Goal: Navigation & Orientation: Find specific page/section

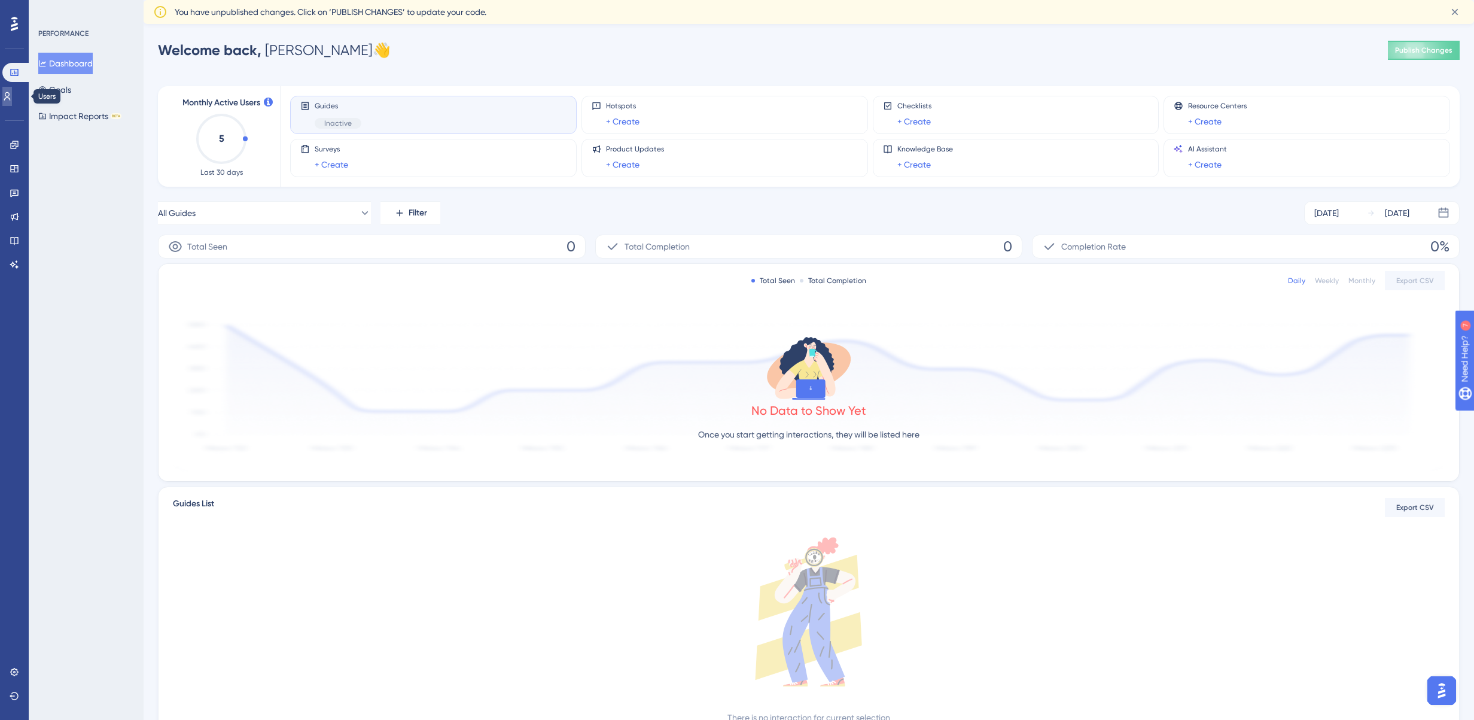
click at [12, 95] on link at bounding box center [7, 96] width 10 height 19
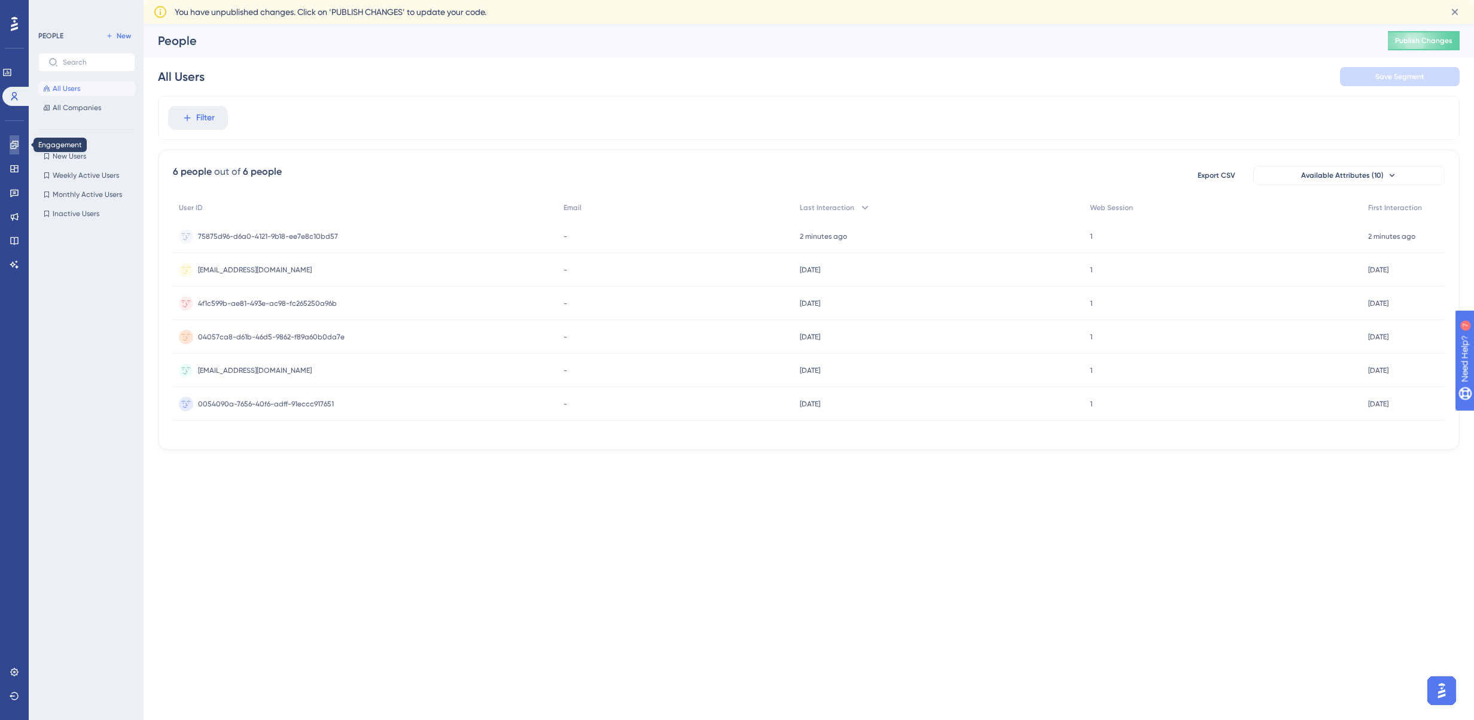
click at [19, 144] on link at bounding box center [15, 144] width 10 height 19
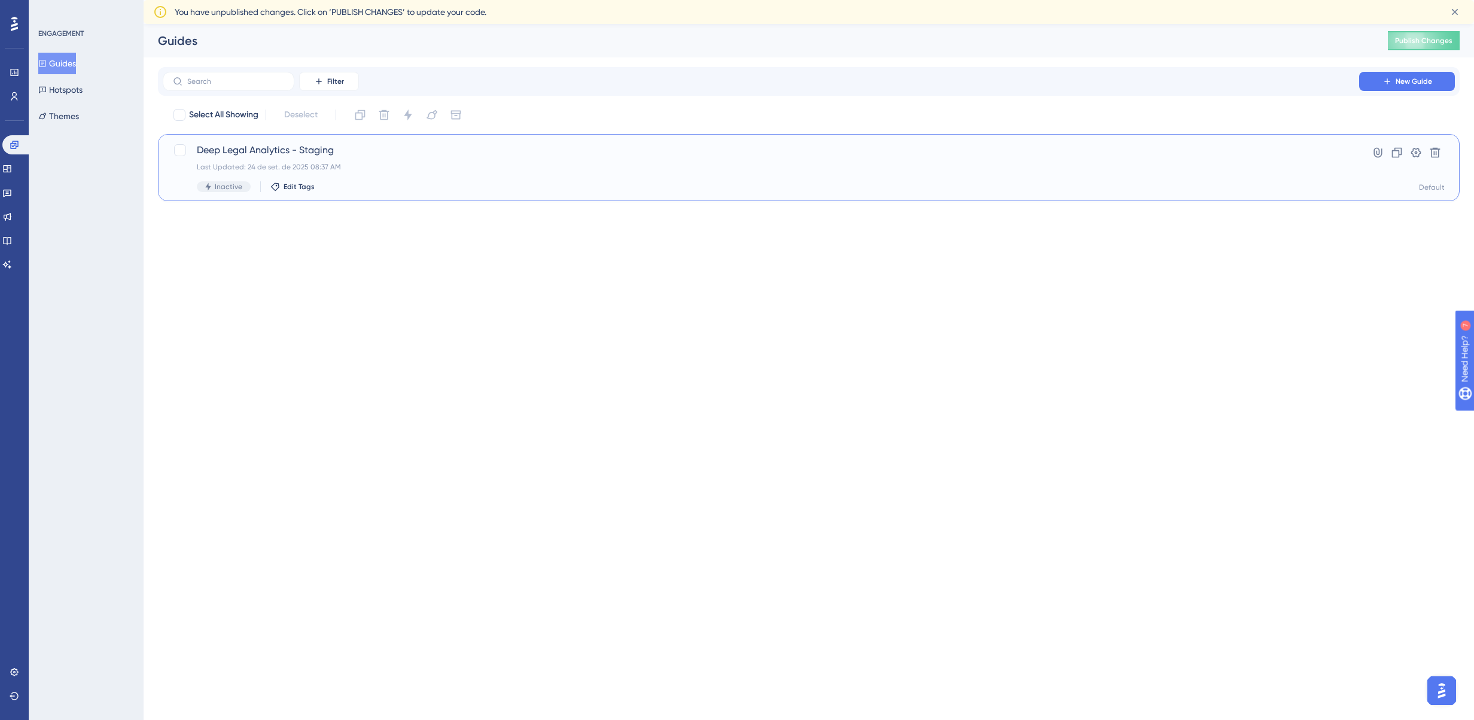
click at [360, 168] on div "Last Updated: 24 de set. de 2025 08:37 AM" at bounding box center [761, 167] width 1128 height 10
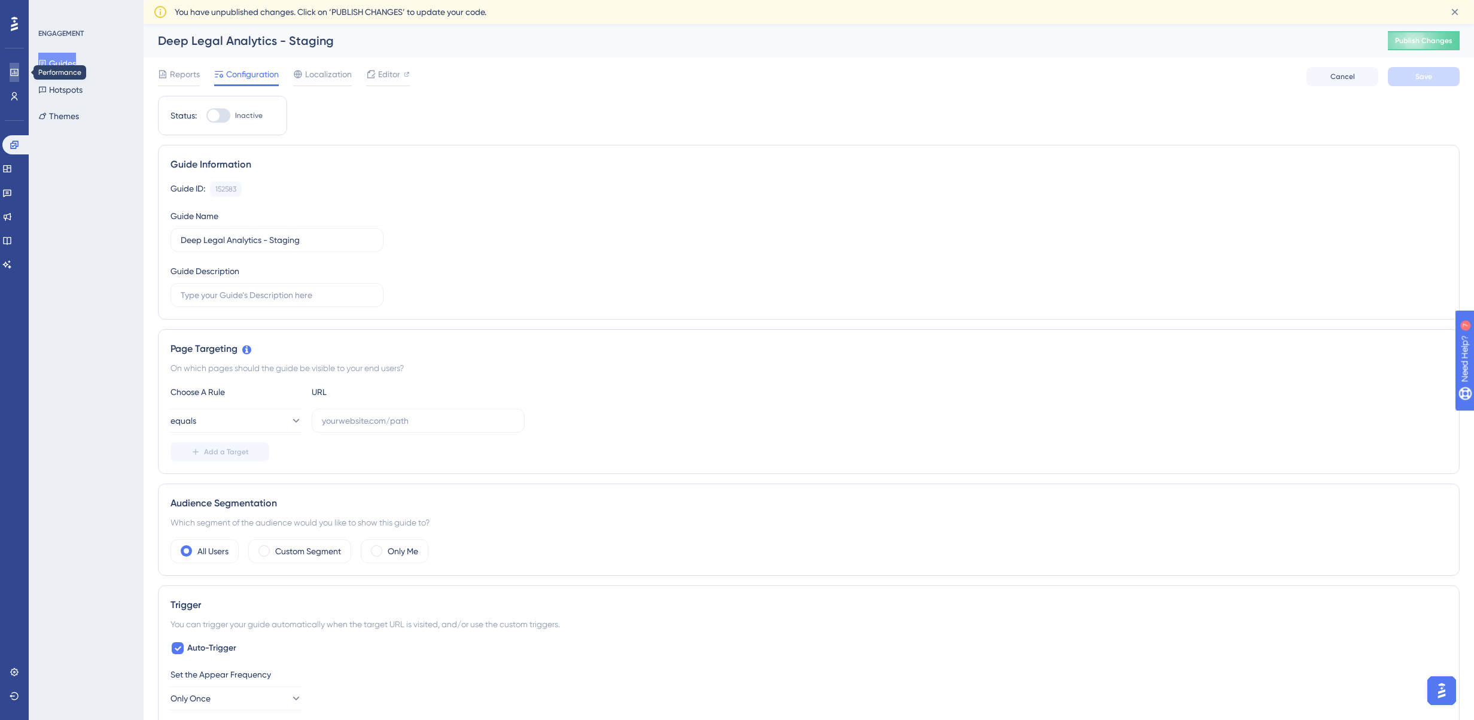
click at [19, 70] on link at bounding box center [15, 72] width 10 height 19
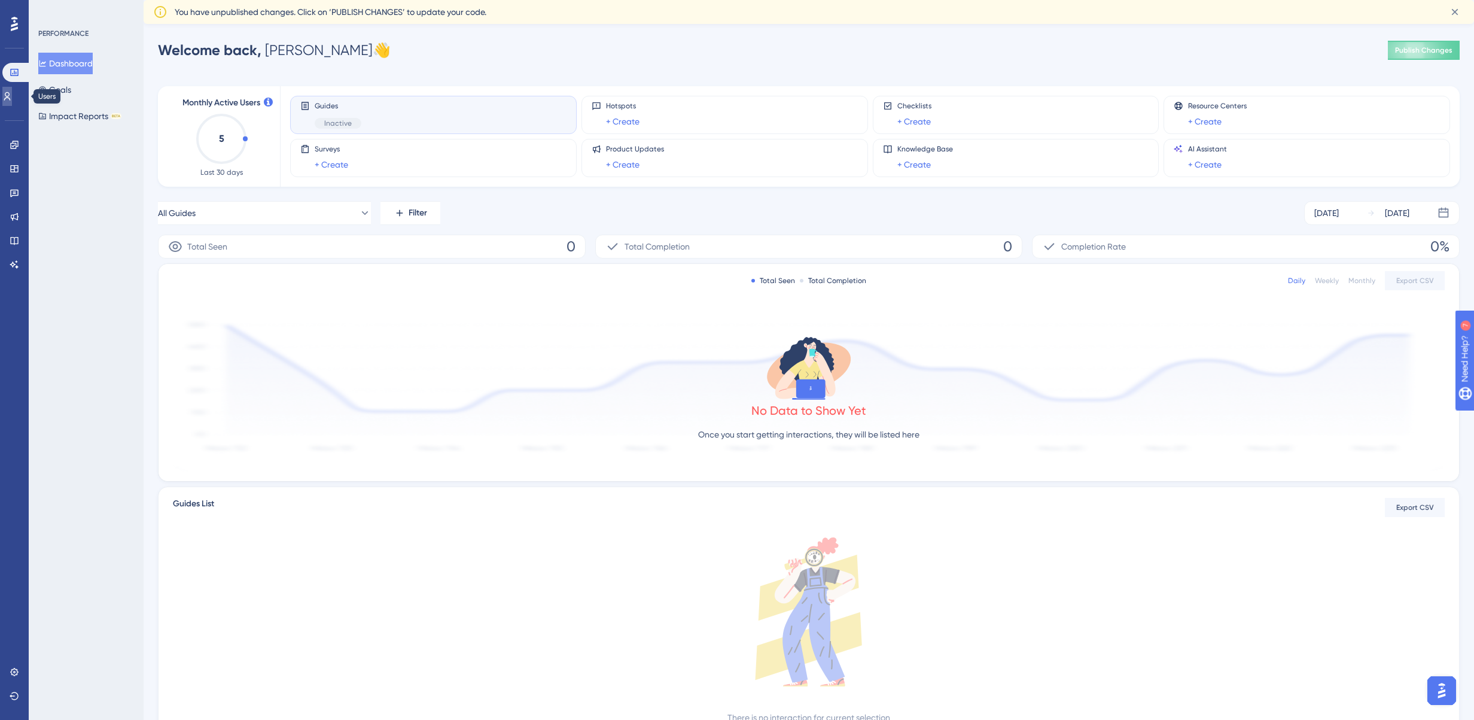
click at [12, 87] on link at bounding box center [7, 96] width 10 height 19
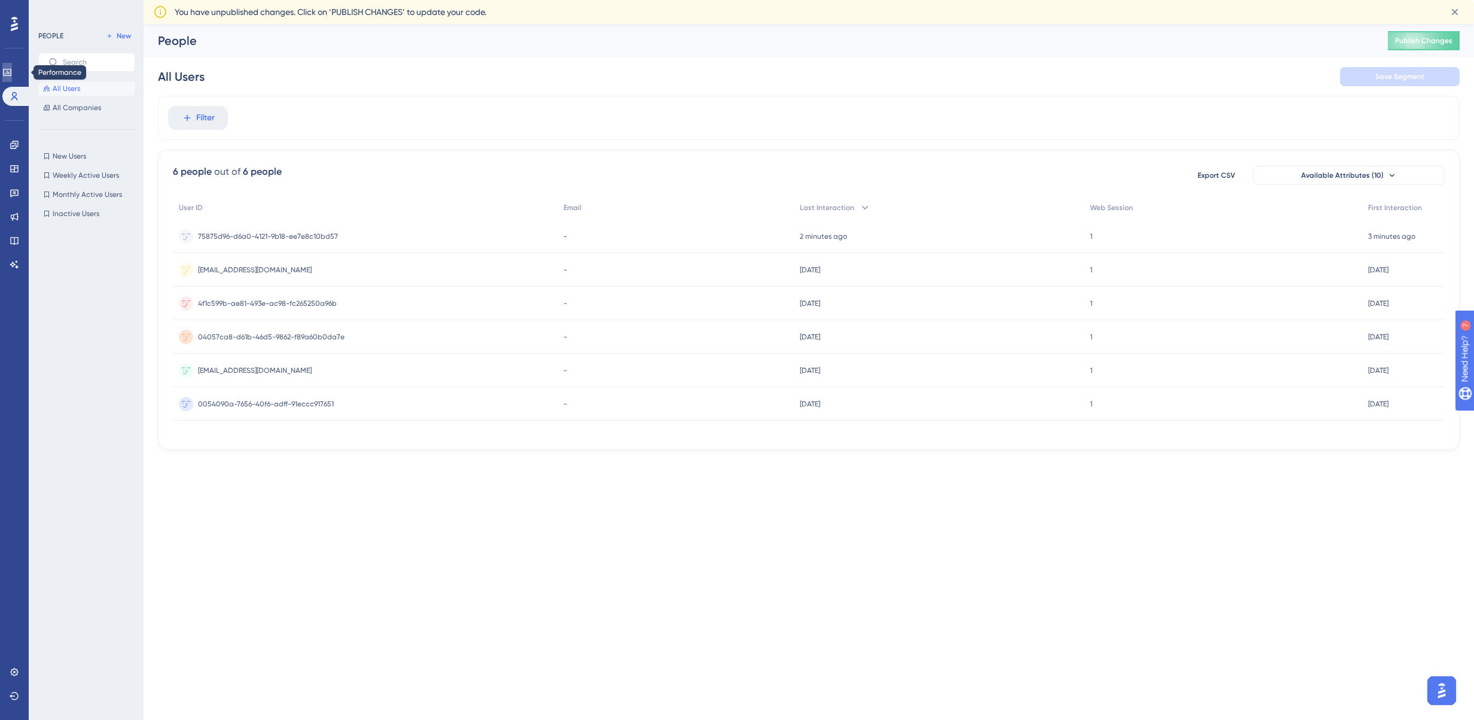
click at [12, 71] on icon at bounding box center [7, 73] width 10 height 10
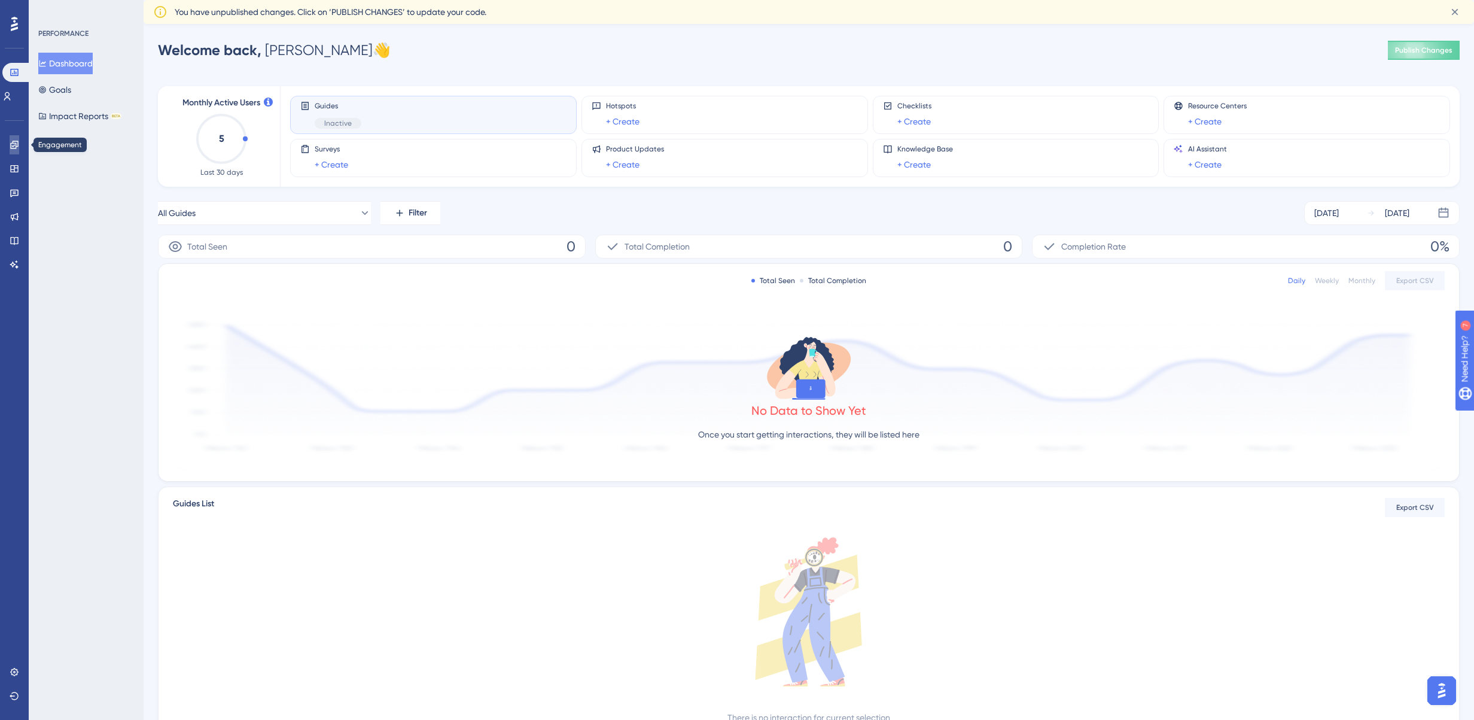
click at [13, 142] on icon at bounding box center [14, 145] width 8 height 8
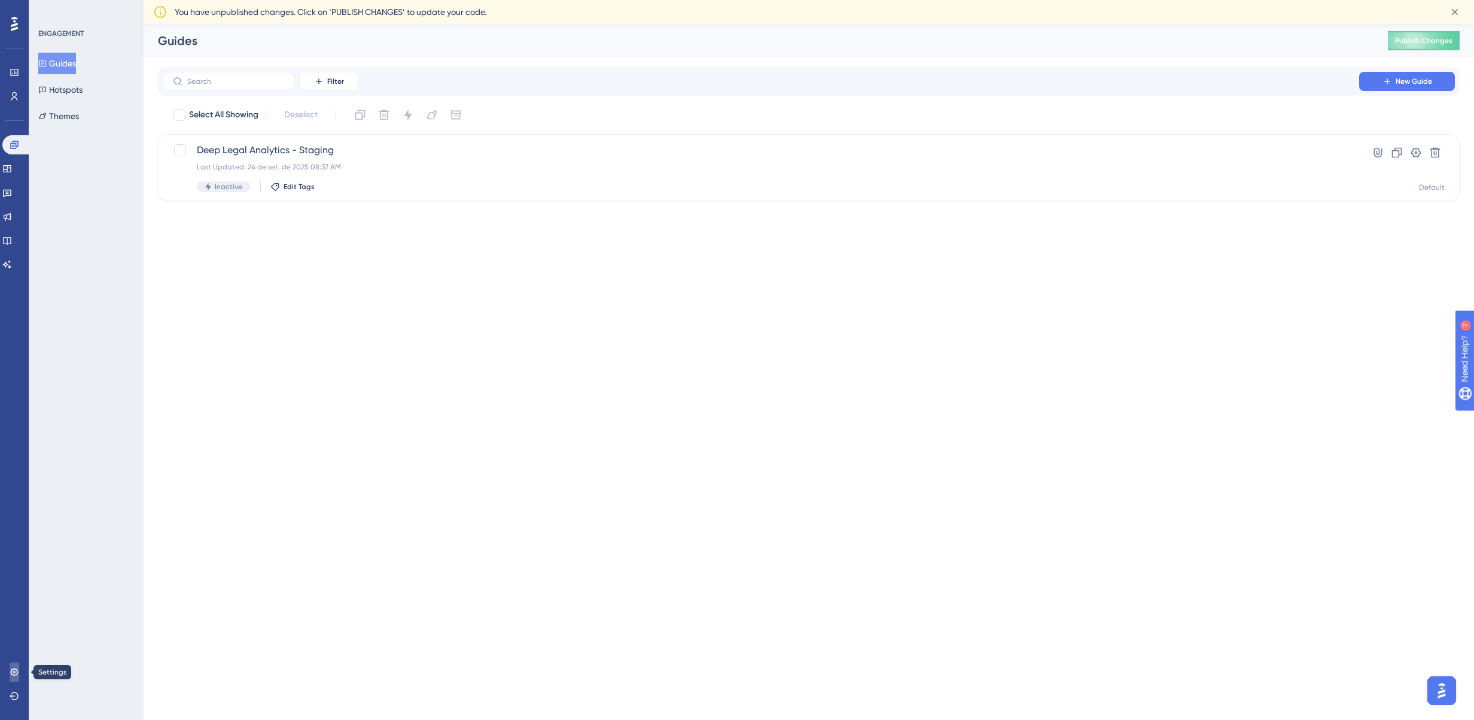
click at [19, 672] on link at bounding box center [15, 671] width 10 height 19
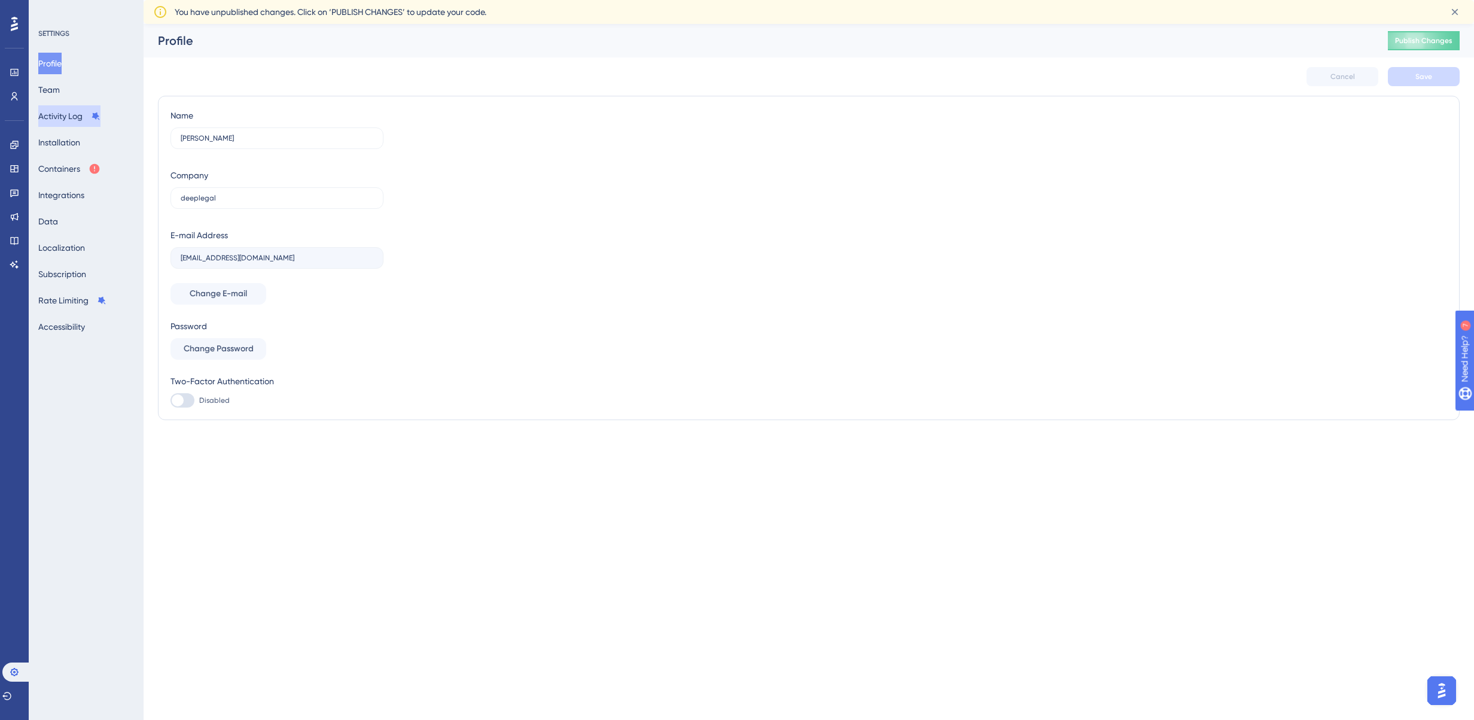
click at [67, 117] on button "Activity Log" at bounding box center [69, 116] width 62 height 22
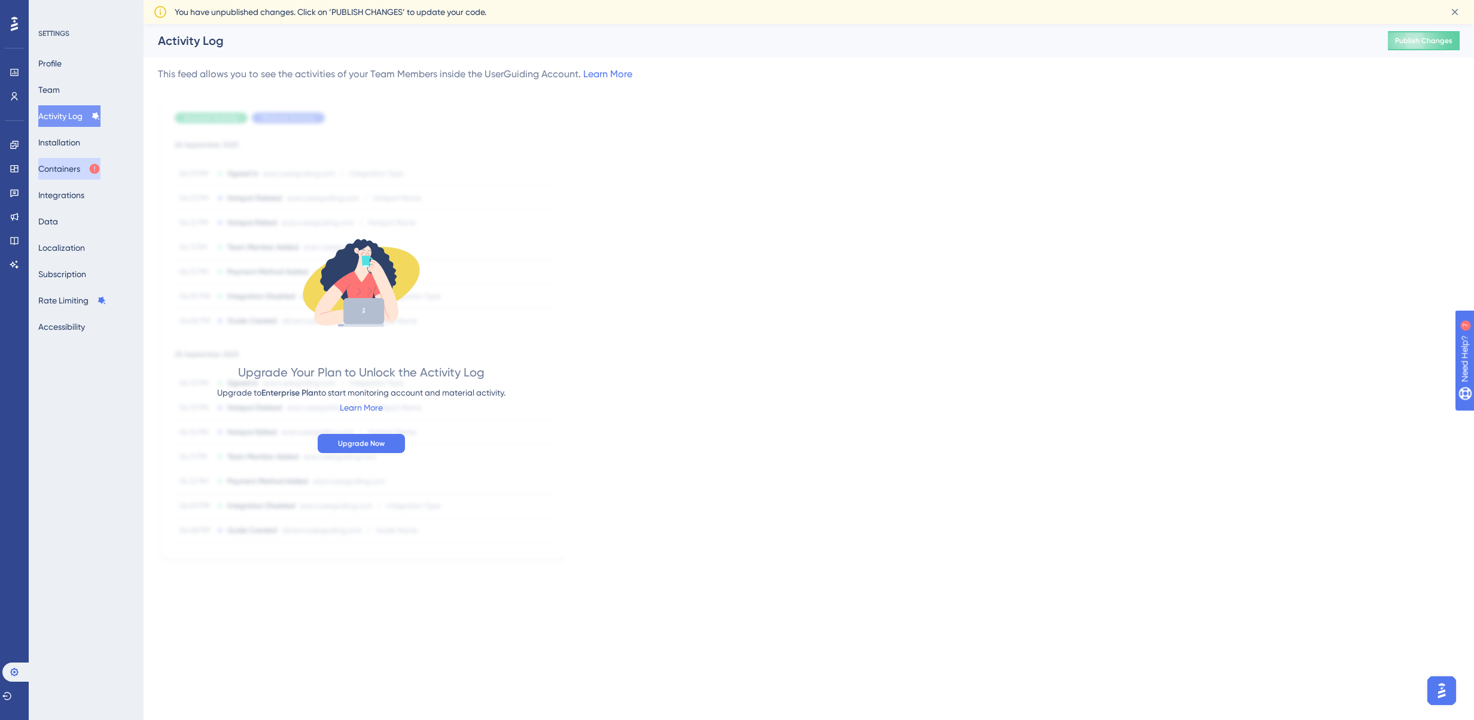
click at [77, 170] on button "Containers" at bounding box center [69, 169] width 62 height 22
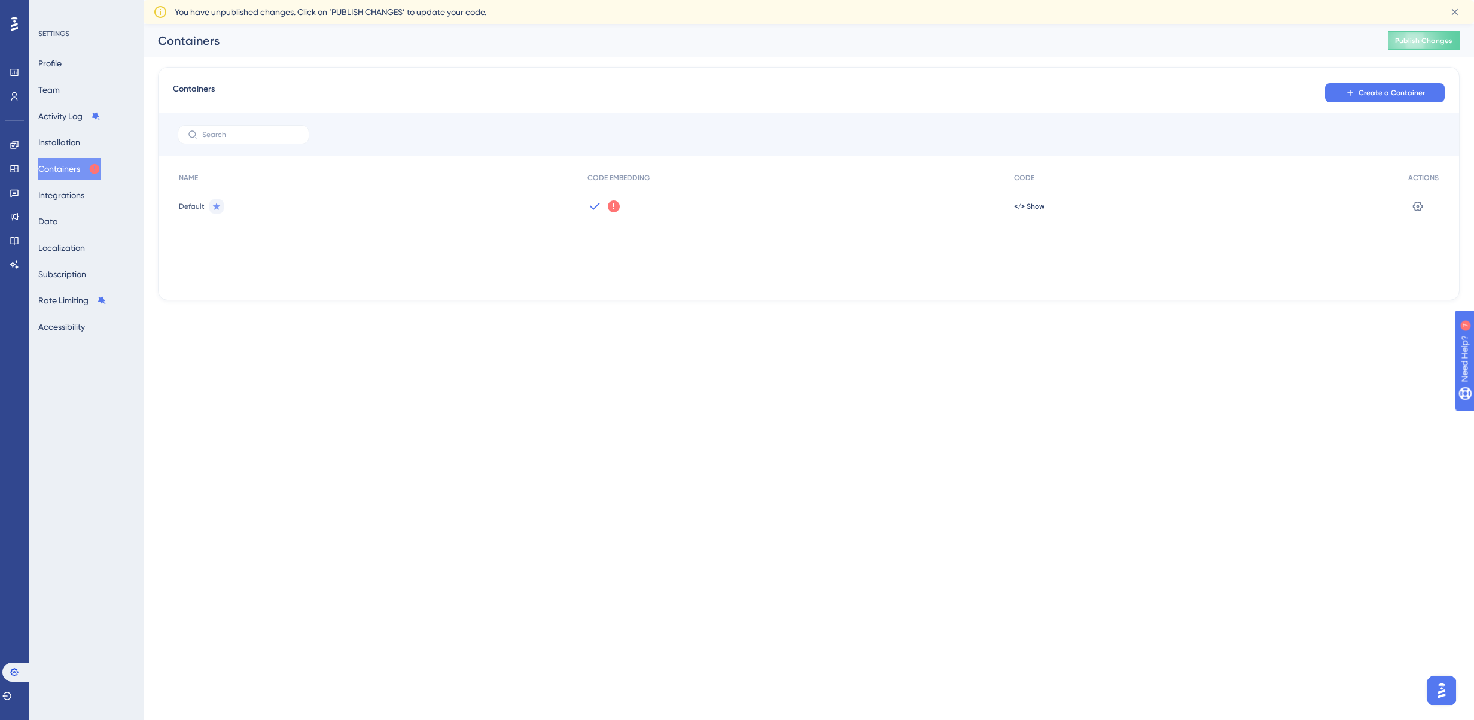
click at [617, 207] on icon at bounding box center [614, 206] width 12 height 12
click at [699, 254] on span "Got It" at bounding box center [693, 254] width 19 height 10
click at [1350, 92] on icon at bounding box center [1350, 93] width 10 height 10
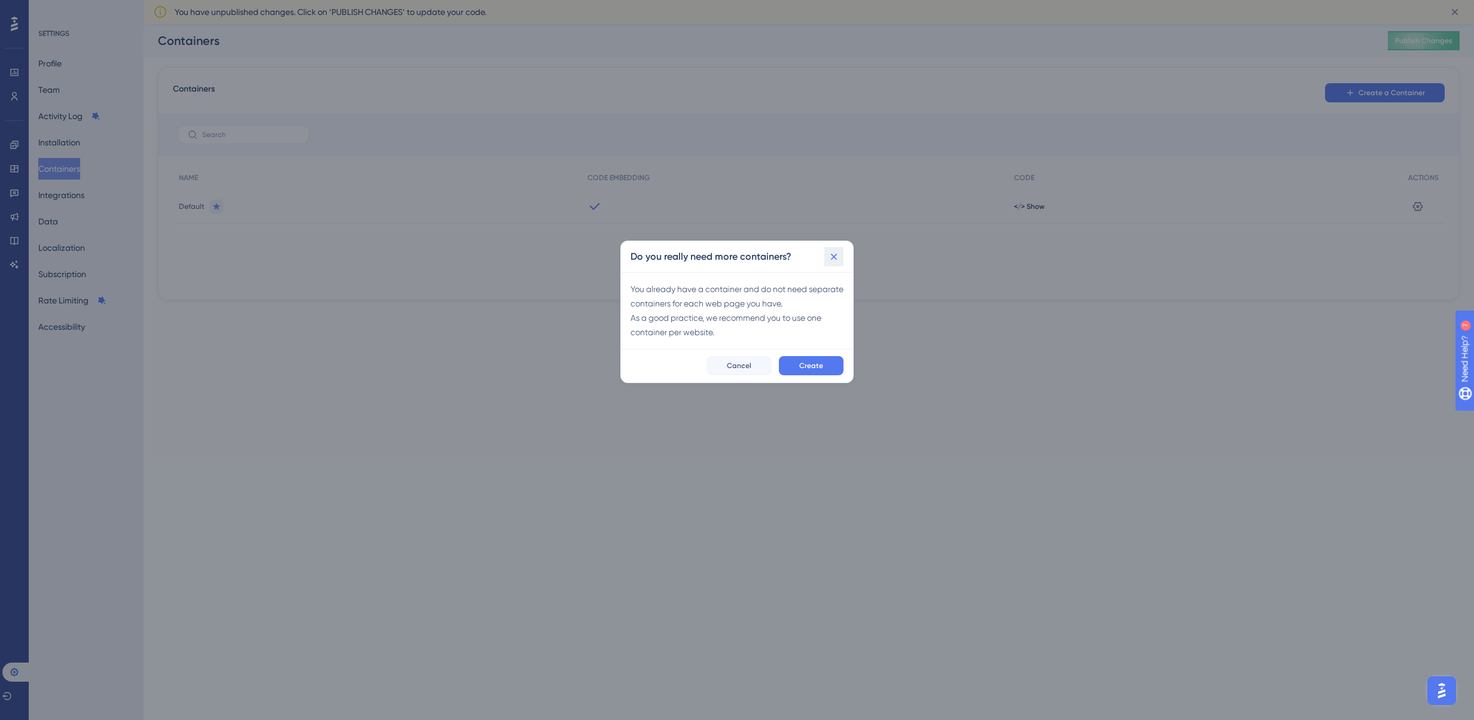
click at [836, 254] on icon at bounding box center [834, 257] width 12 height 12
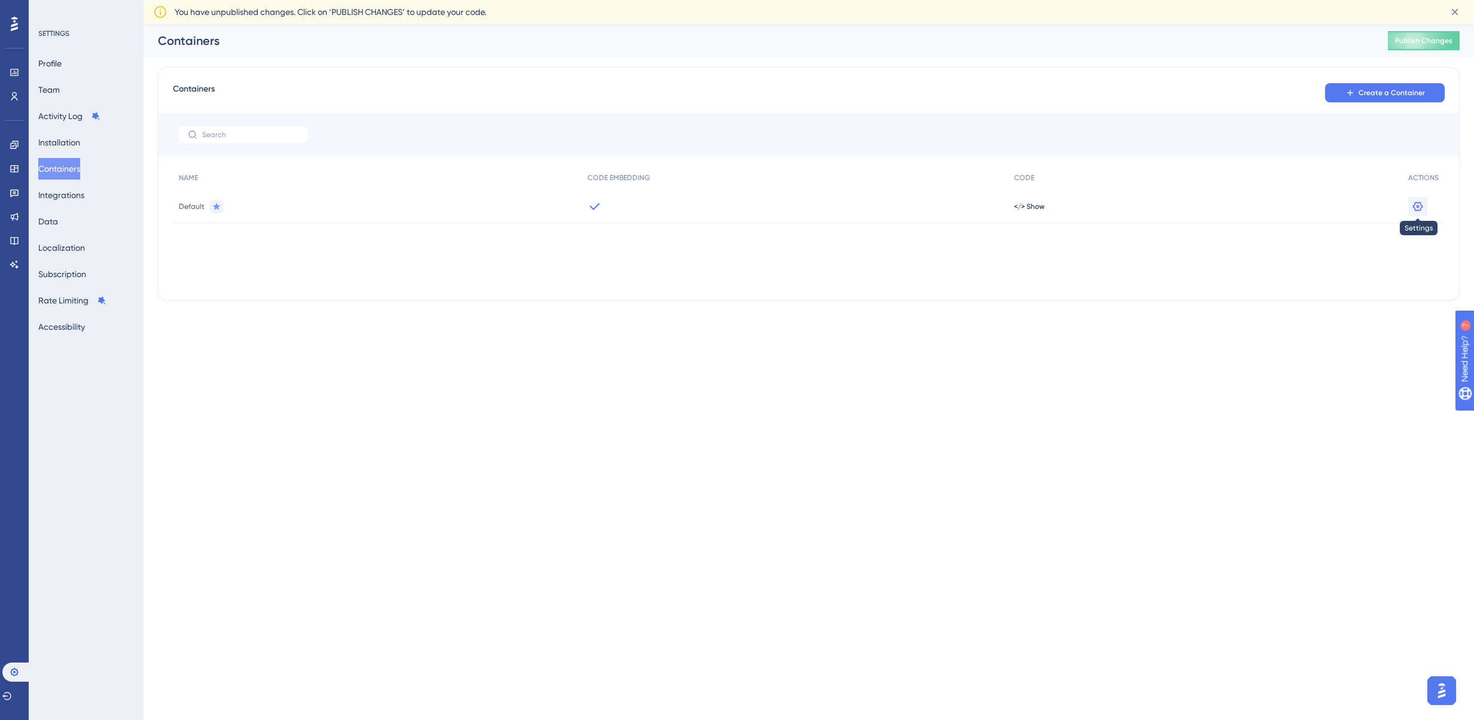
click at [1416, 205] on icon at bounding box center [1418, 206] width 12 height 12
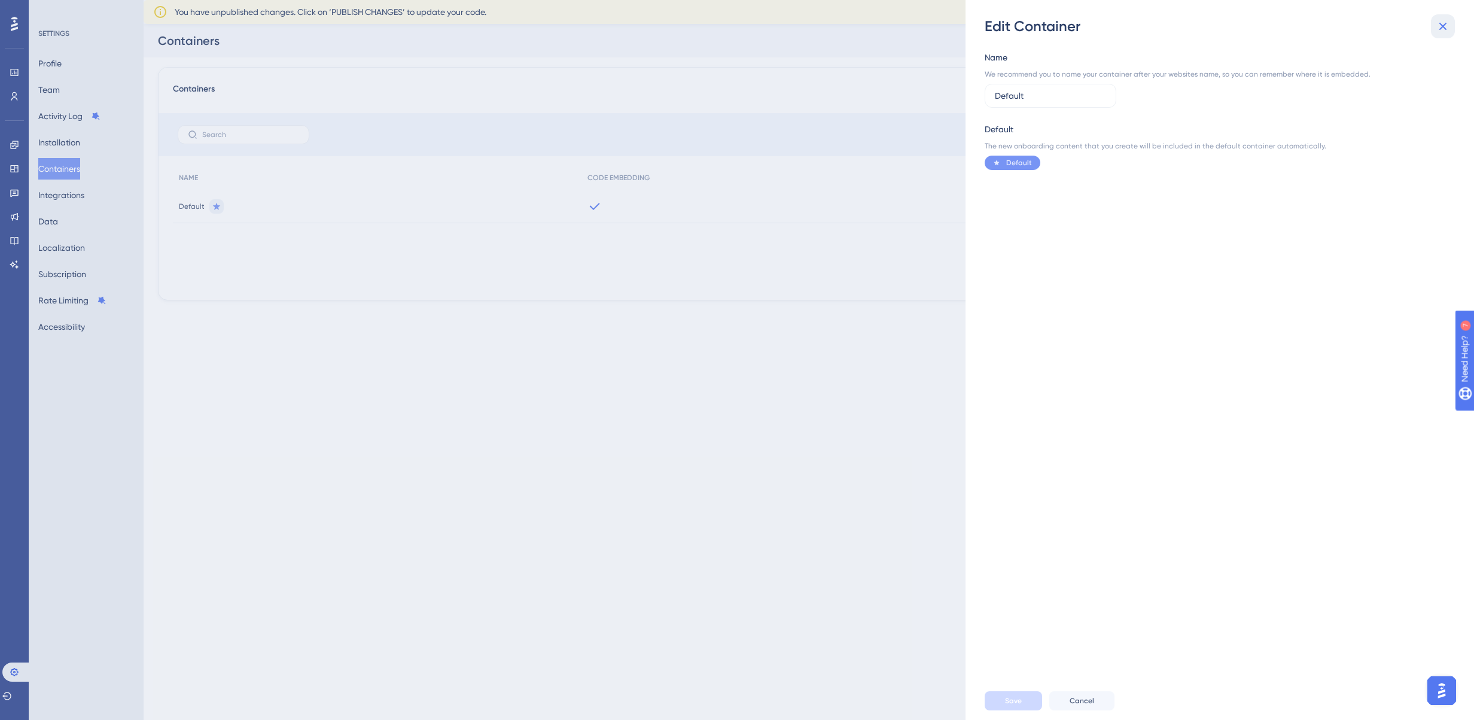
click at [1444, 25] on icon at bounding box center [1442, 26] width 14 height 14
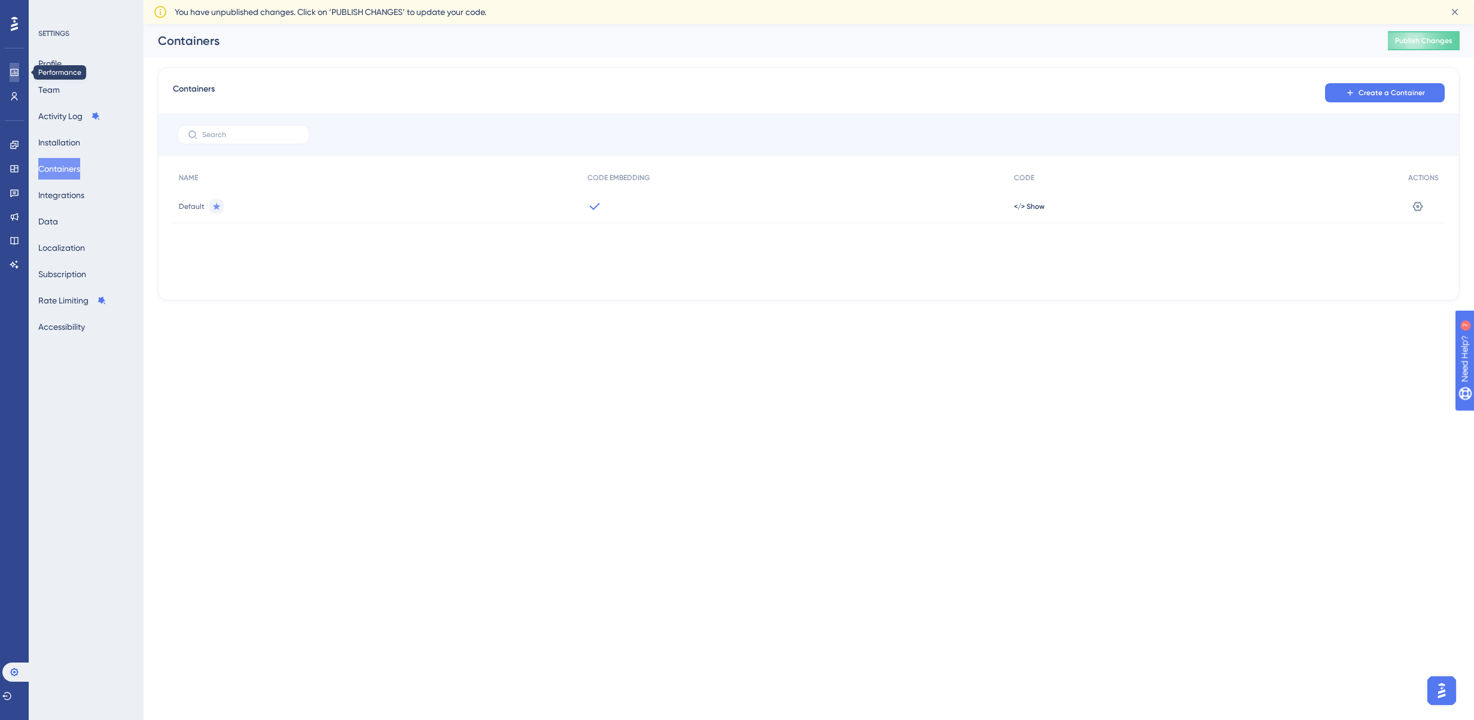
click at [19, 71] on link at bounding box center [15, 72] width 10 height 19
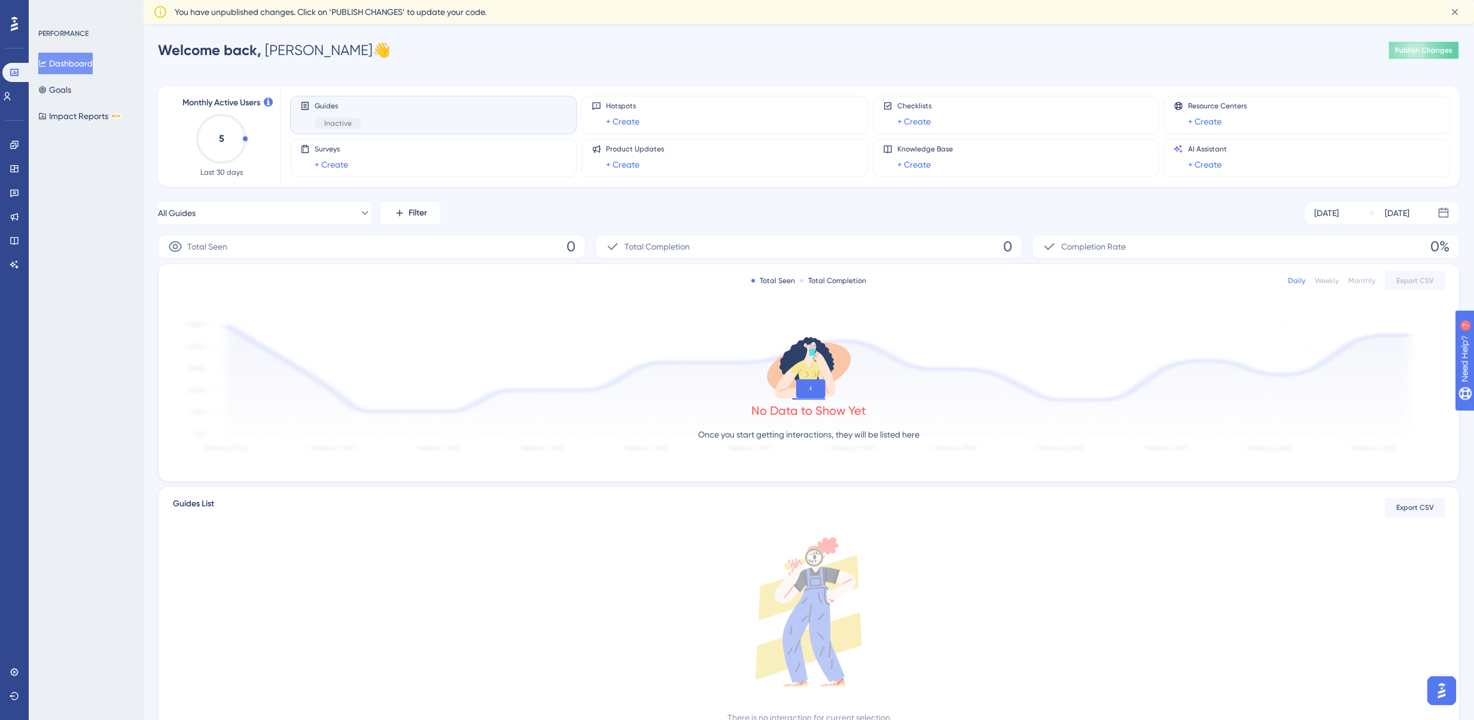
click at [1404, 49] on button "Publish Changes" at bounding box center [1424, 50] width 72 height 19
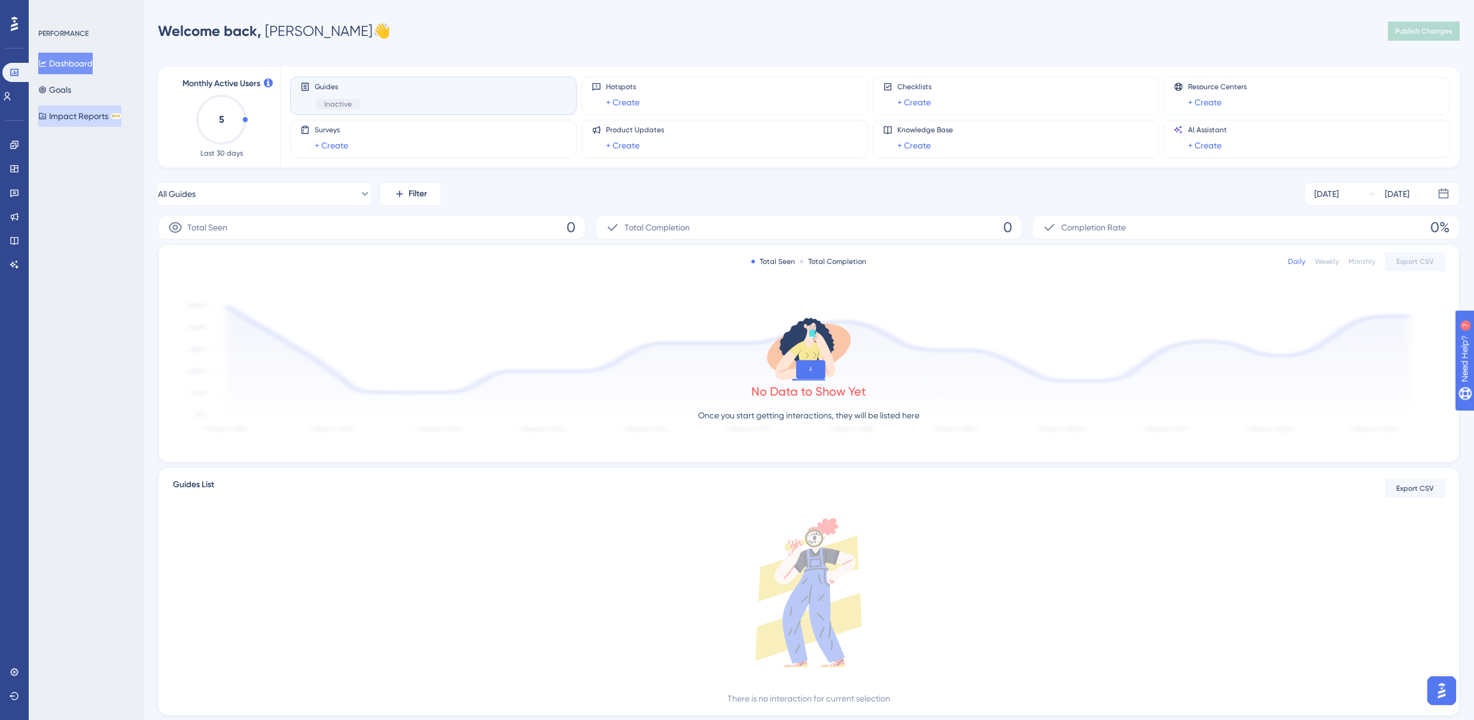
click at [84, 118] on button "Impact Reports BETA" at bounding box center [79, 116] width 83 height 22
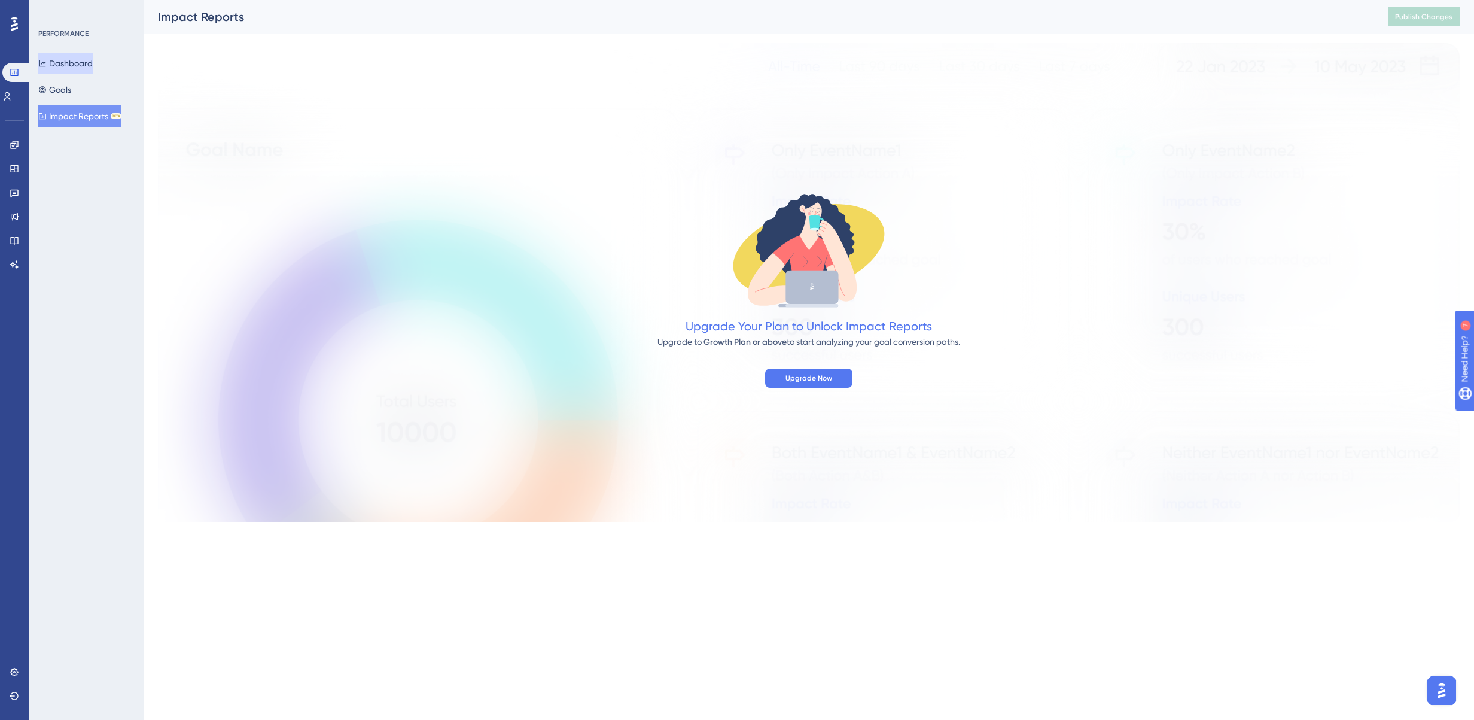
click at [80, 66] on button "Dashboard" at bounding box center [65, 64] width 54 height 22
